Goal: Task Accomplishment & Management: Manage account settings

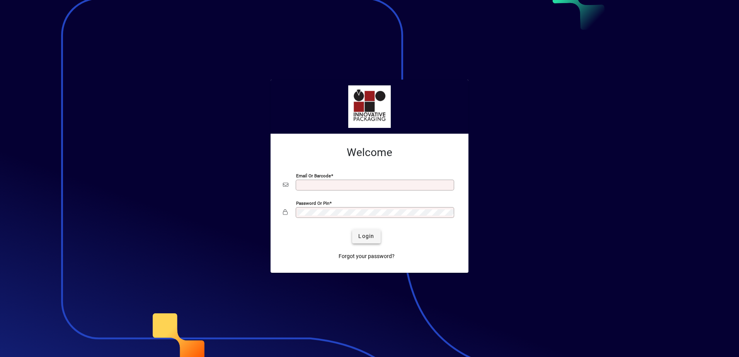
type input "**********"
click at [368, 236] on span "Login" at bounding box center [366, 236] width 16 height 8
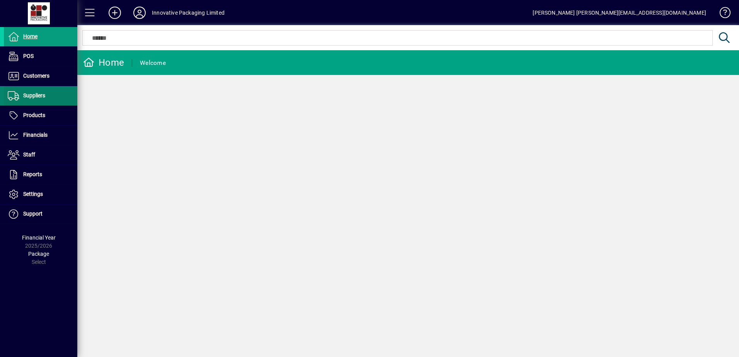
click at [34, 96] on span "Suppliers" at bounding box center [34, 95] width 22 height 6
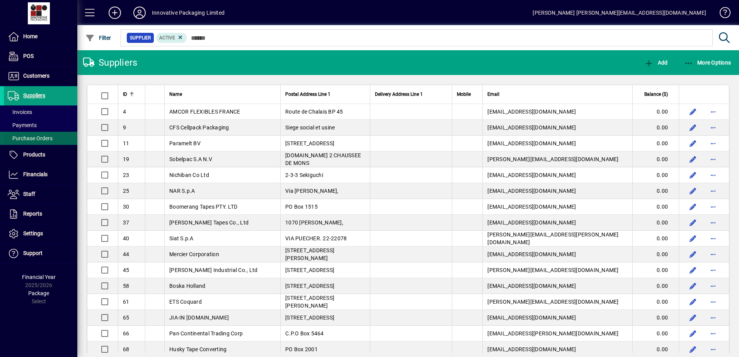
click at [36, 136] on span "Purchase Orders" at bounding box center [30, 138] width 45 height 6
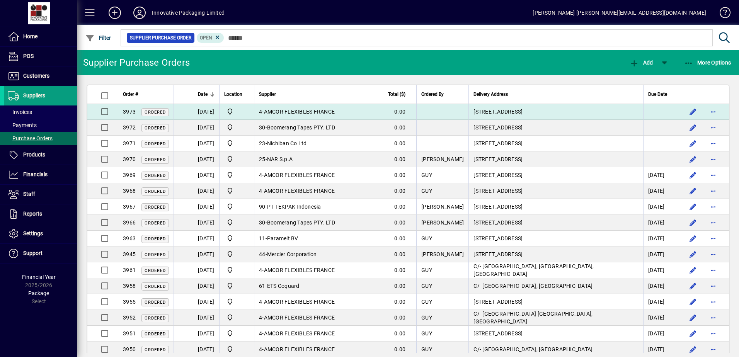
click at [296, 113] on span "AMCOR FLEXIBLES FRANCE" at bounding box center [299, 112] width 71 height 6
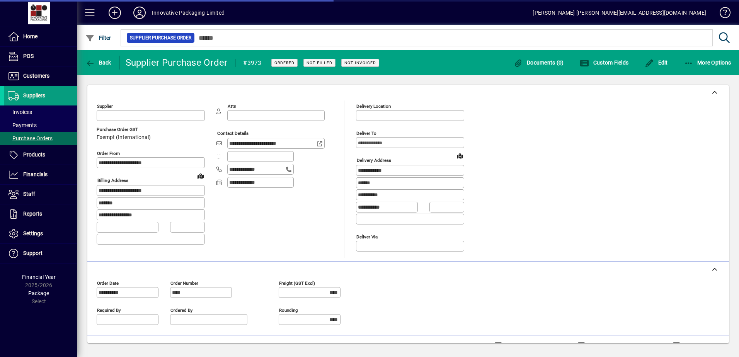
type input "**********"
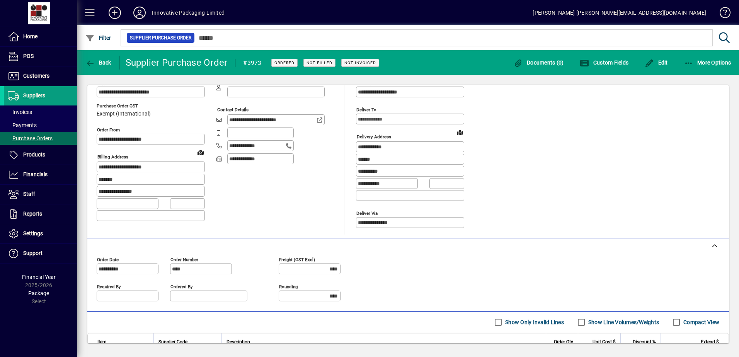
scroll to position [22, 0]
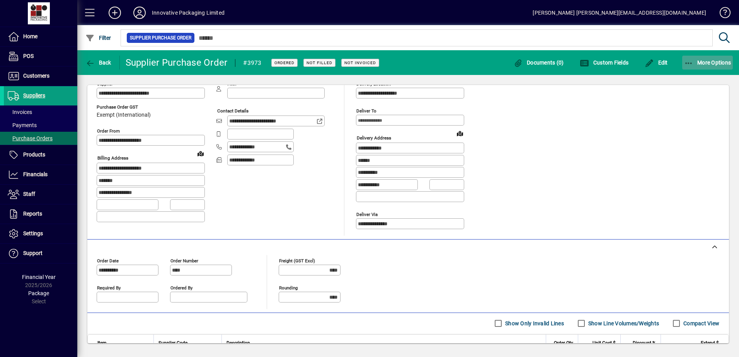
click at [704, 63] on span "More Options" at bounding box center [707, 63] width 47 height 6
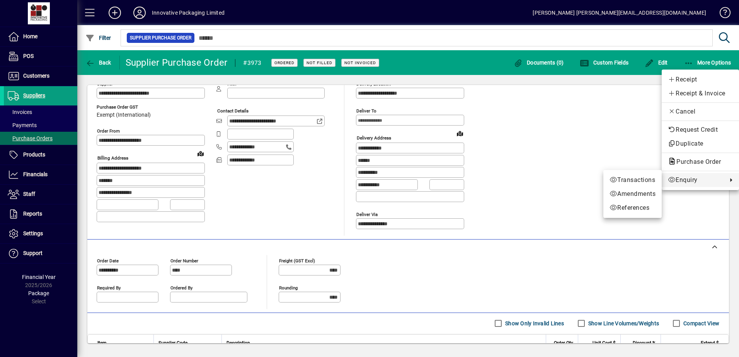
click at [707, 210] on div at bounding box center [369, 178] width 739 height 357
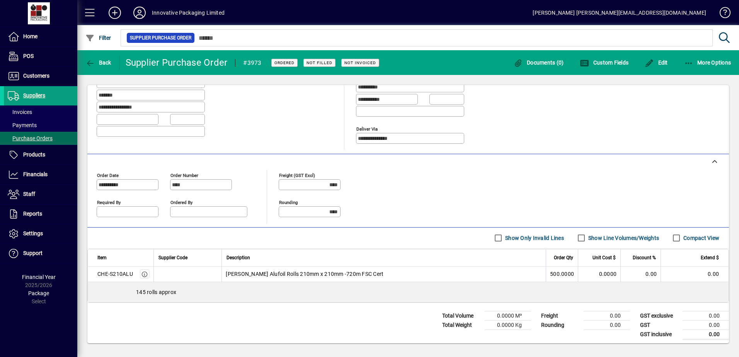
scroll to position [111, 0]
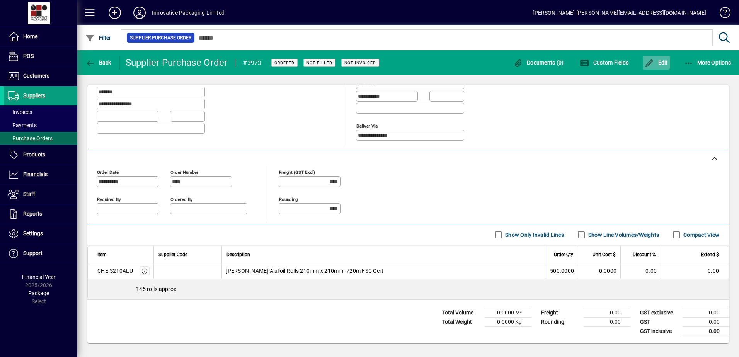
click at [659, 63] on span "Edit" at bounding box center [656, 63] width 23 height 6
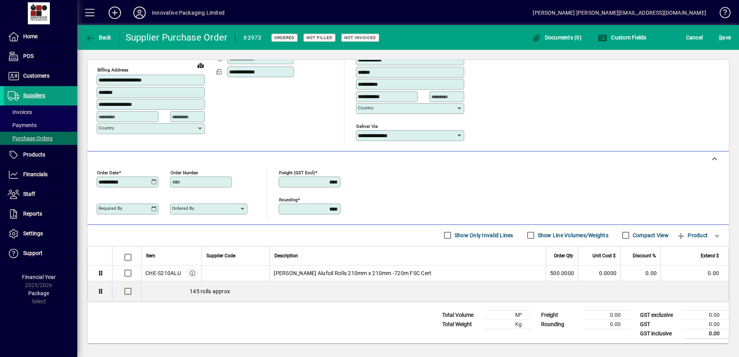
scroll to position [88, 0]
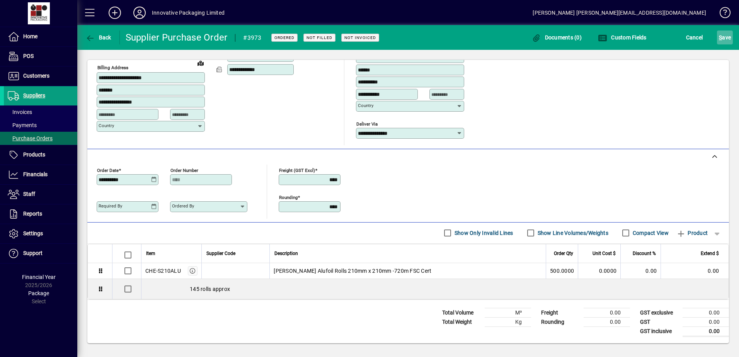
click at [727, 37] on span "S ave" at bounding box center [725, 37] width 12 height 12
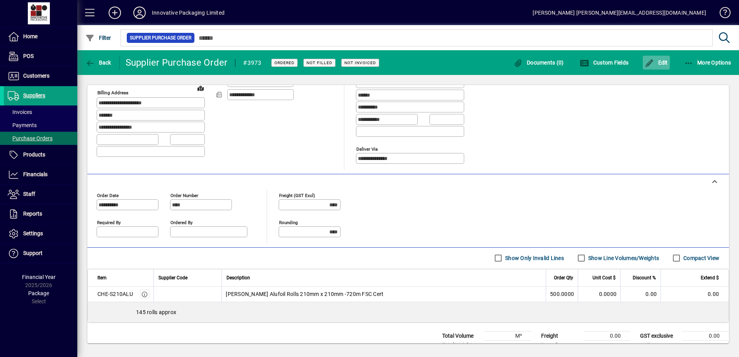
click at [662, 63] on span "Edit" at bounding box center [656, 63] width 23 height 6
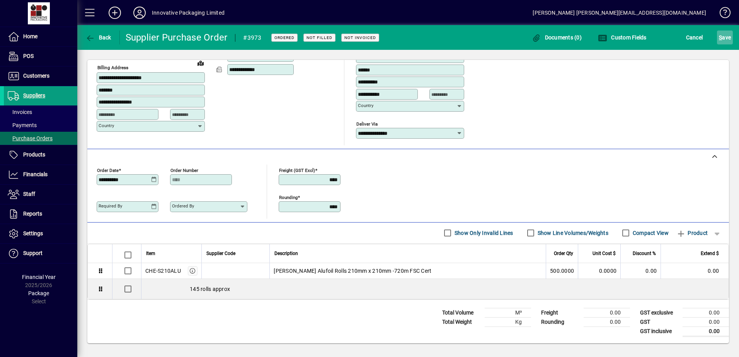
click at [726, 36] on span "S ave" at bounding box center [725, 37] width 12 height 12
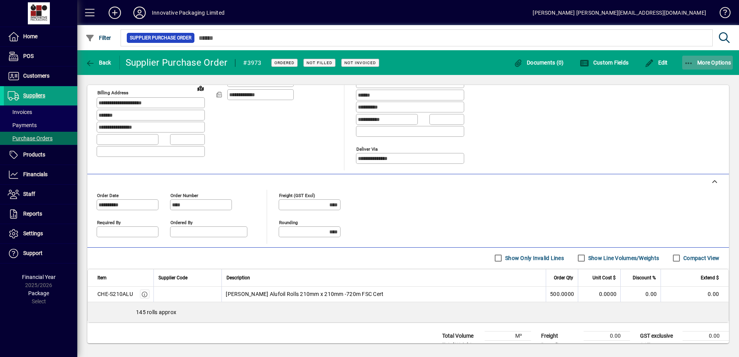
click at [708, 61] on span "More Options" at bounding box center [707, 63] width 47 height 6
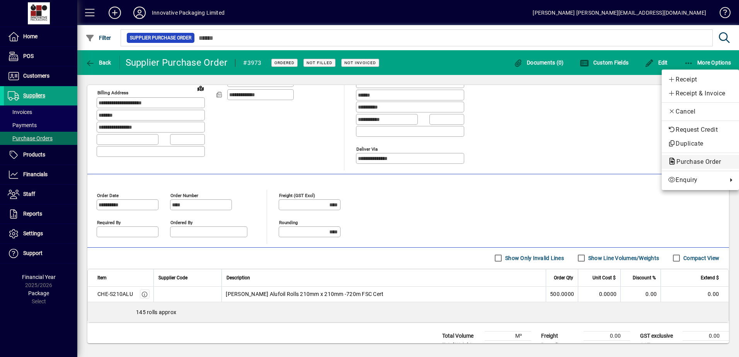
click at [694, 160] on span "Purchase Order" at bounding box center [696, 161] width 57 height 7
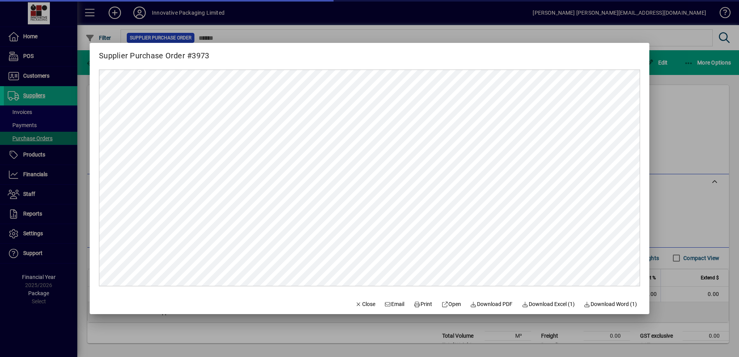
scroll to position [0, 0]
click at [425, 304] on span "Print" at bounding box center [423, 304] width 19 height 8
click at [498, 13] on div at bounding box center [369, 178] width 739 height 357
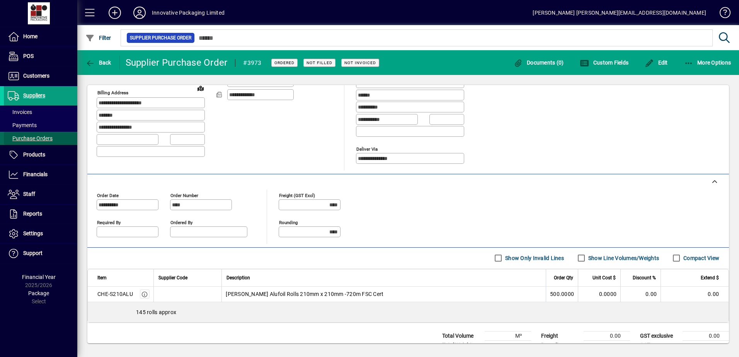
click at [40, 136] on span "Purchase Orders" at bounding box center [30, 138] width 45 height 6
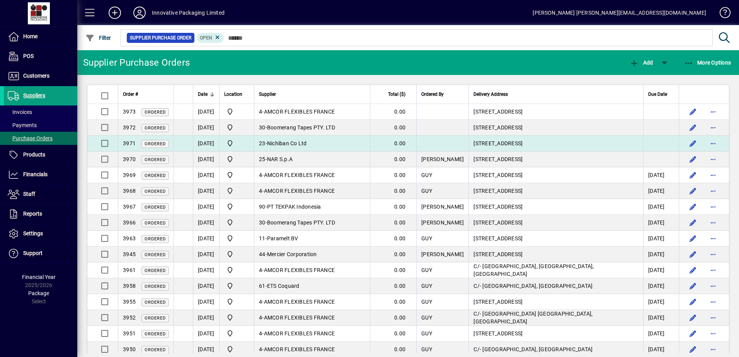
click at [307, 143] on span "Nichiban Co Ltd" at bounding box center [287, 143] width 40 height 6
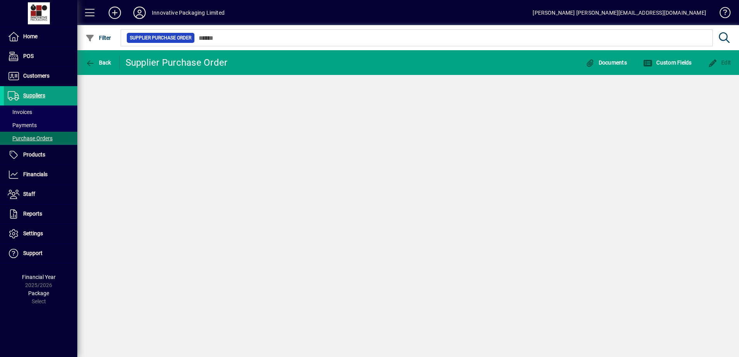
click at [312, 143] on div "Back Supplier Purchase Order Documents Custom Fields Edit" at bounding box center [408, 203] width 662 height 307
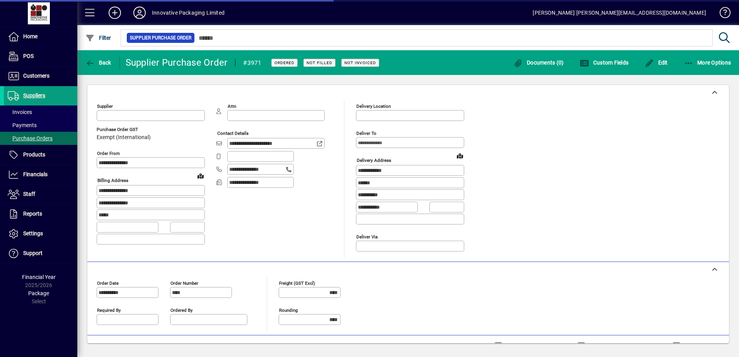
type input "**********"
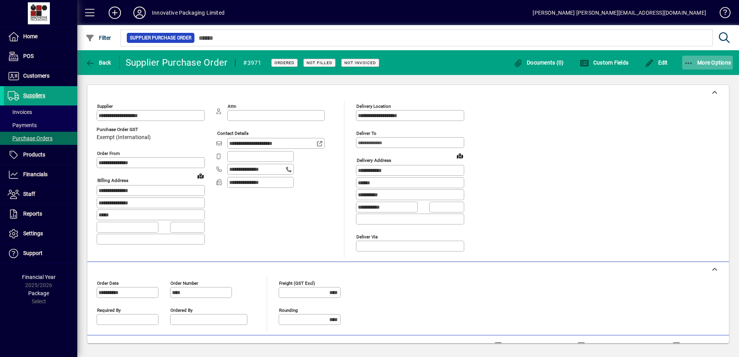
click at [694, 60] on span "More Options" at bounding box center [707, 63] width 47 height 6
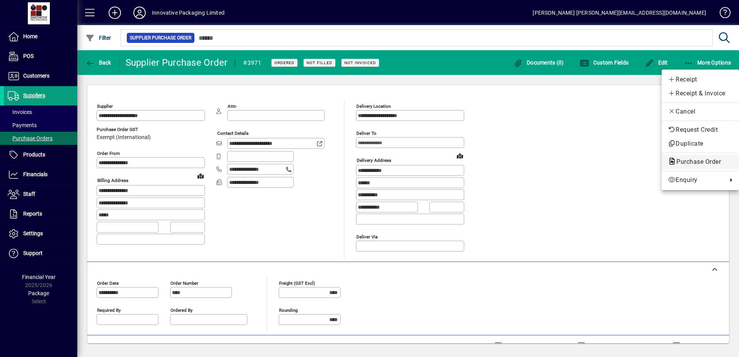
click at [694, 161] on span "Purchase Order" at bounding box center [696, 161] width 57 height 7
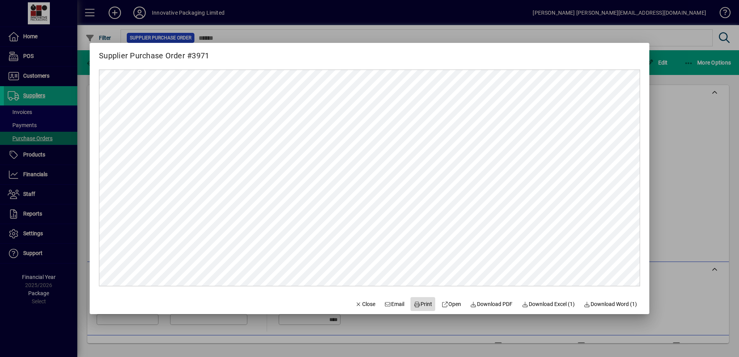
click at [415, 304] on span "Print" at bounding box center [423, 304] width 19 height 8
click at [673, 37] on div at bounding box center [369, 178] width 739 height 357
